Goal: Register for event/course

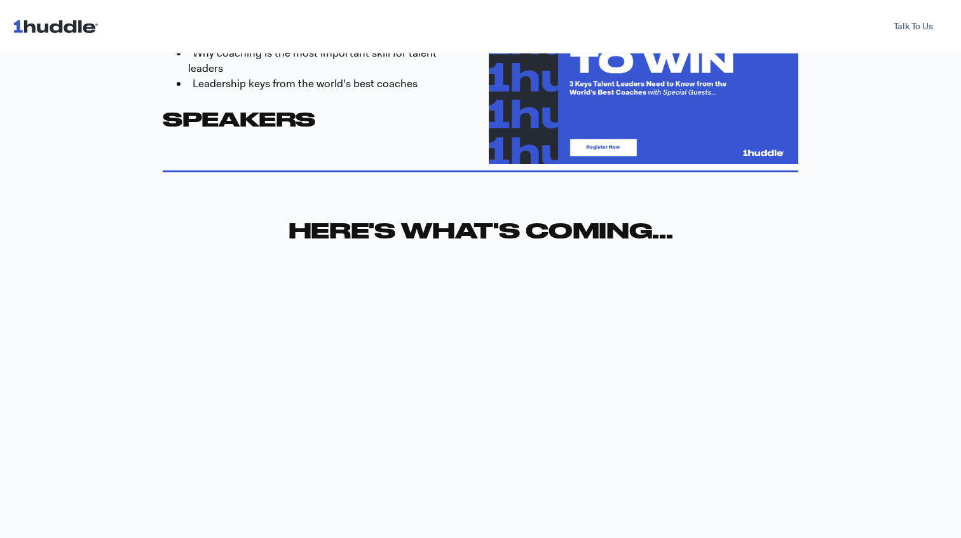
scroll to position [250, 0]
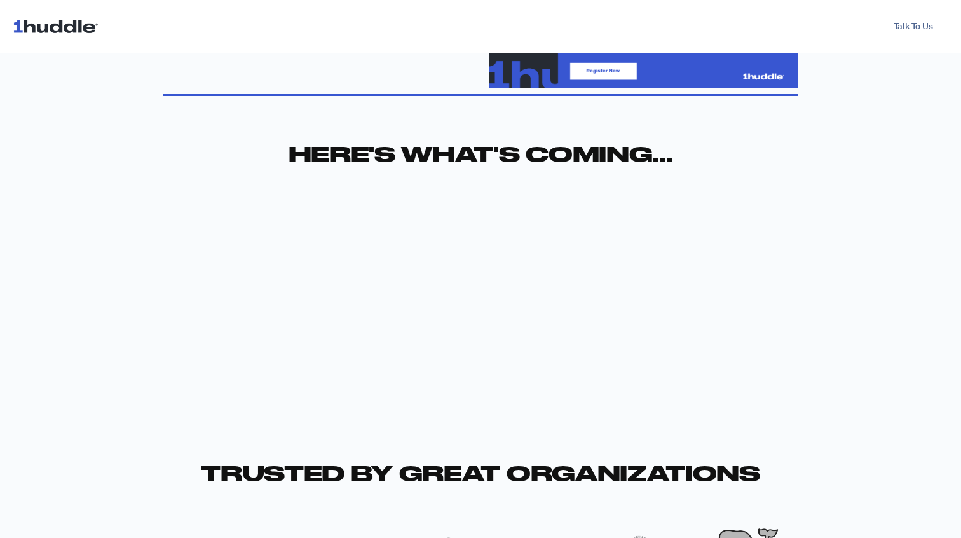
scroll to position [633, 0]
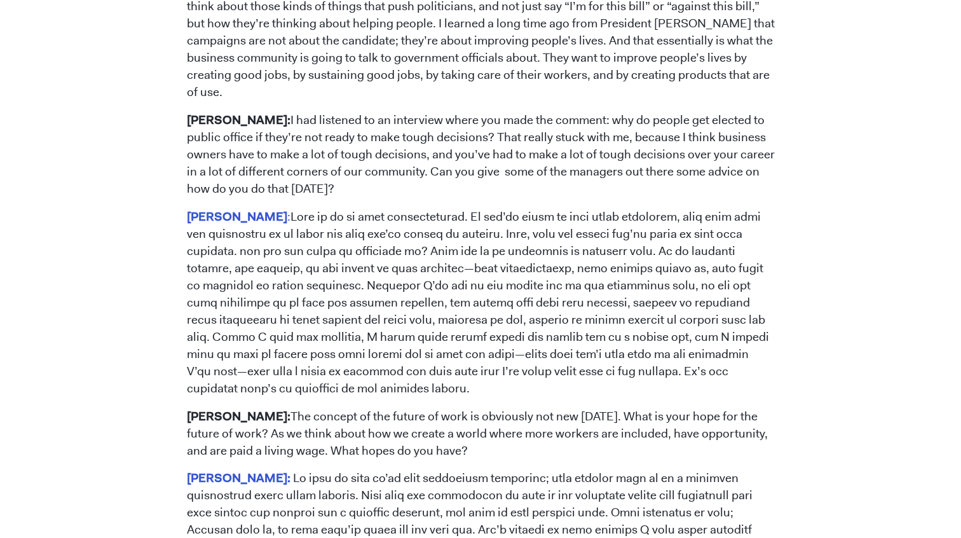
scroll to position [1802, 0]
